Goal: Navigation & Orientation: Find specific page/section

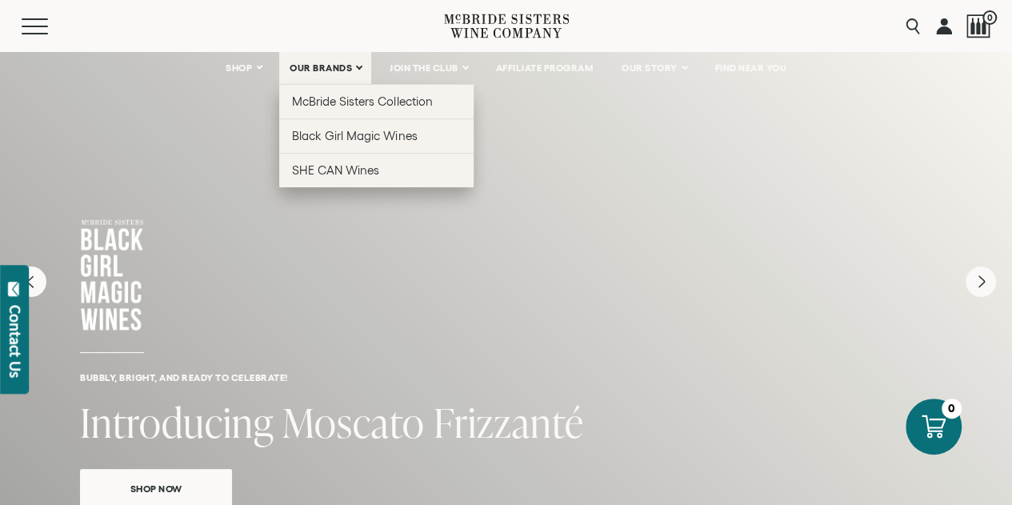
click at [358, 79] on link "OUR BRANDS" at bounding box center [325, 68] width 92 height 32
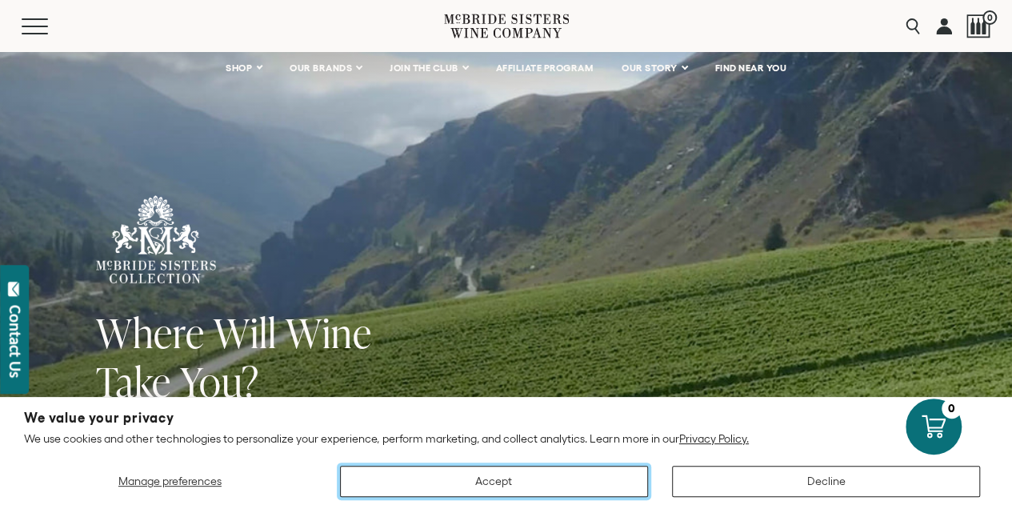
click at [586, 486] on button "Accept" at bounding box center [494, 480] width 308 height 31
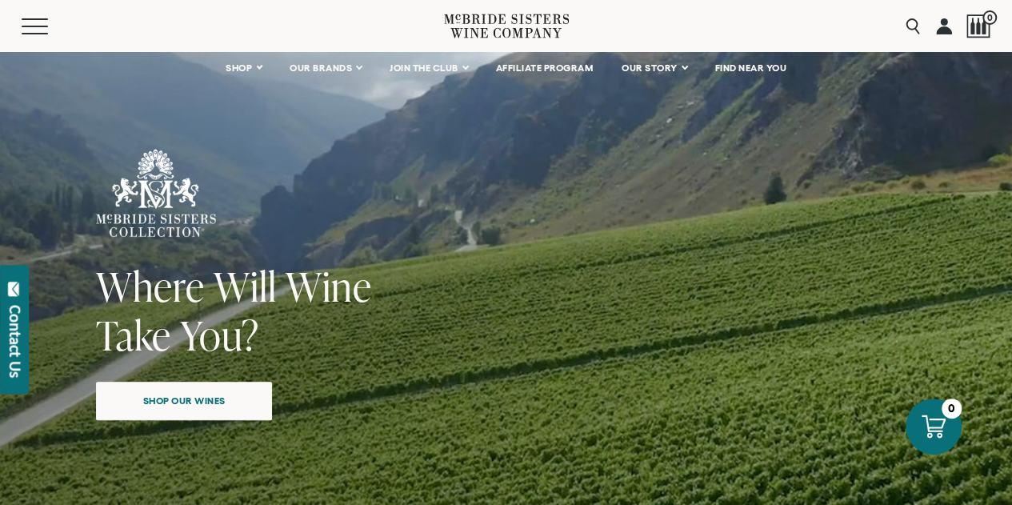
scroll to position [43, 0]
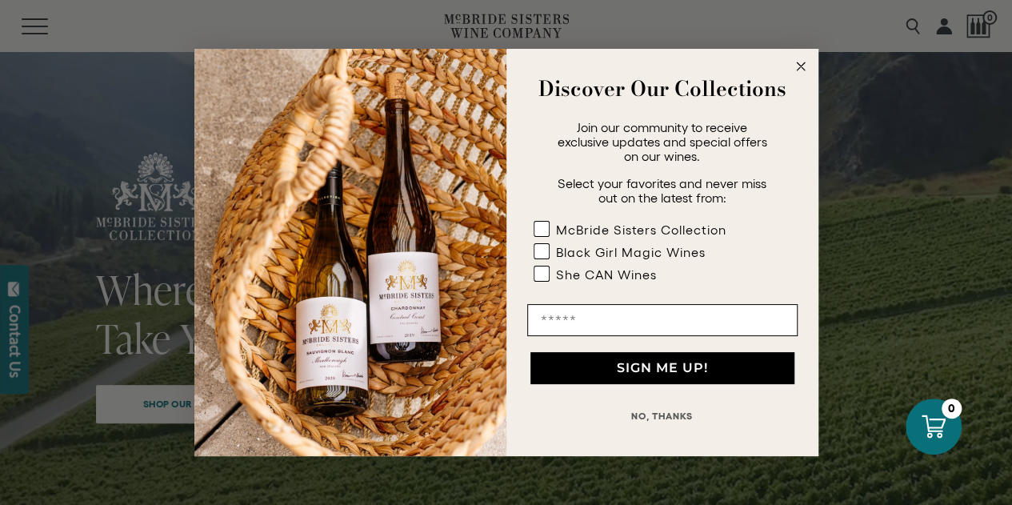
click at [803, 69] on circle "Close dialog" at bounding box center [800, 67] width 18 height 18
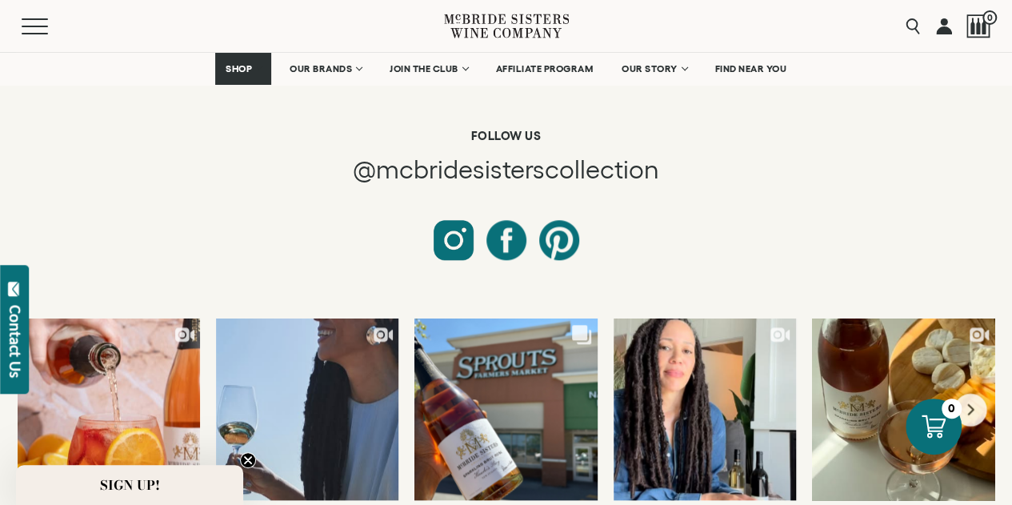
scroll to position [6779, 0]
